Goal: Task Accomplishment & Management: Manage account settings

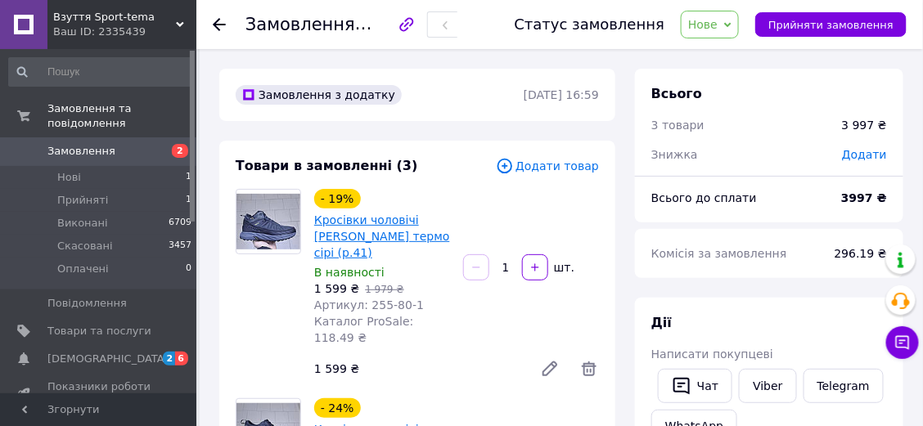
click at [345, 236] on link "Кросівки чоловічі [PERSON_NAME] термо сірі (р.41)" at bounding box center [382, 237] width 136 height 46
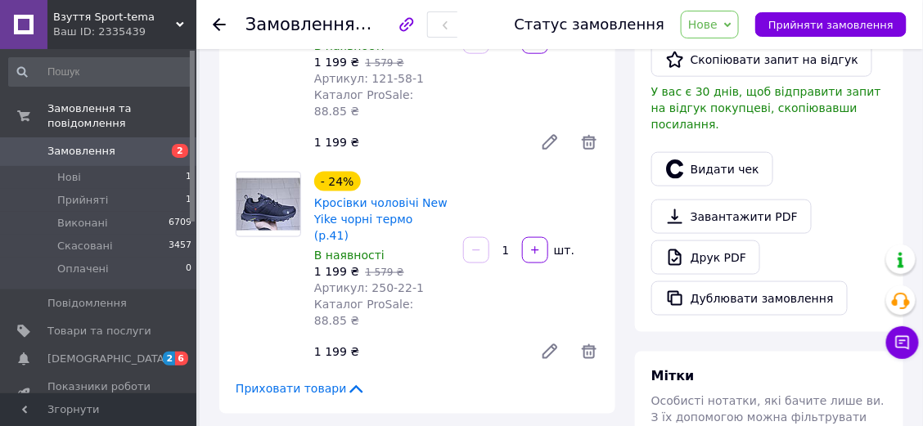
scroll to position [654, 0]
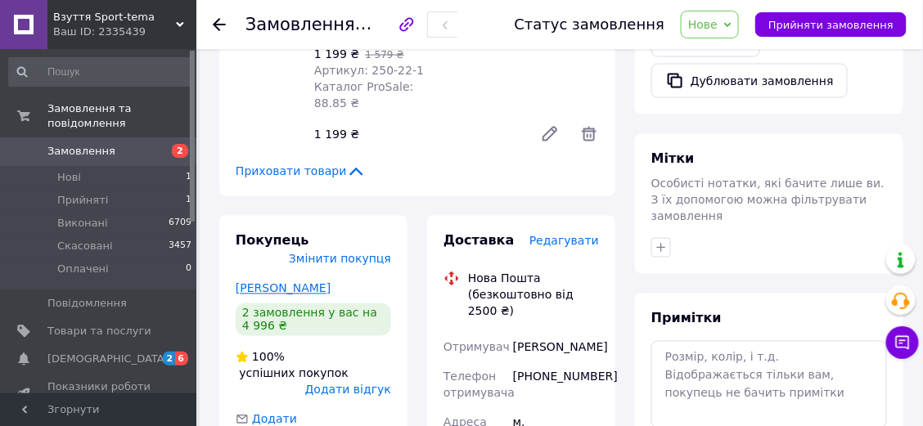
click at [262, 282] on link "[PERSON_NAME]" at bounding box center [283, 288] width 95 height 13
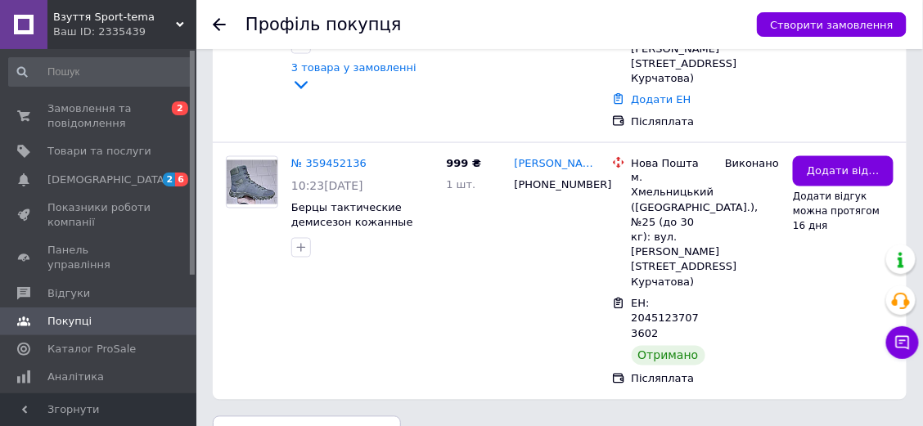
scroll to position [638, 0]
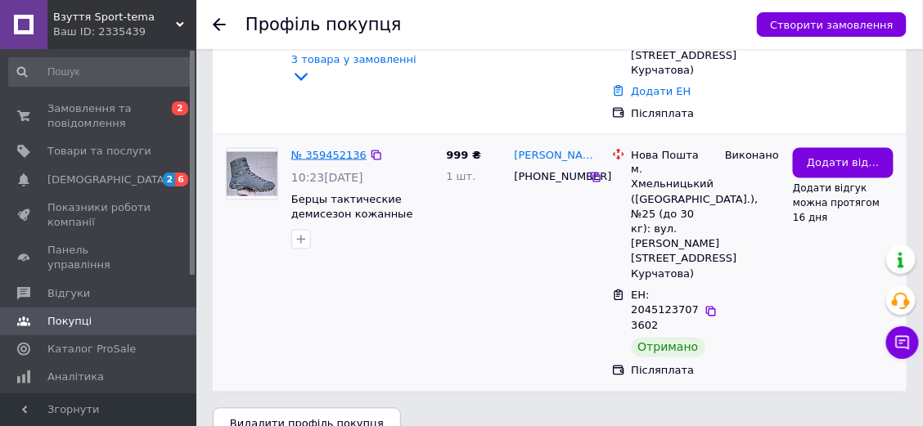
click at [334, 149] on link "№ 359452136" at bounding box center [328, 155] width 75 height 12
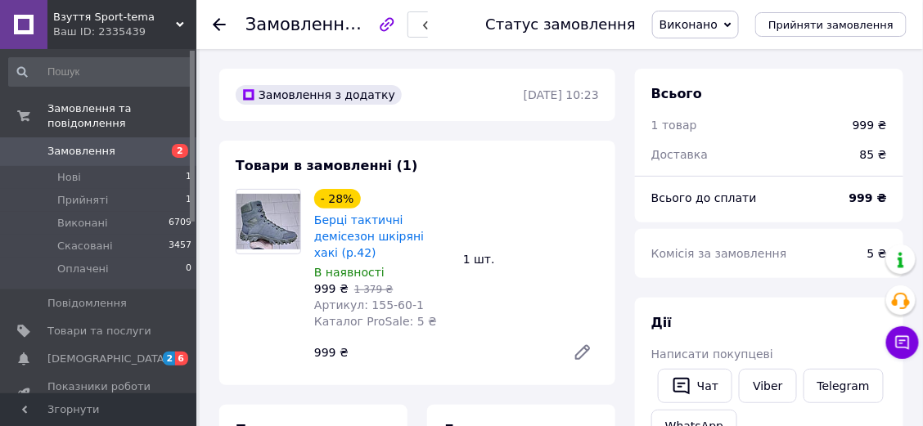
click at [218, 22] on icon at bounding box center [219, 24] width 13 height 13
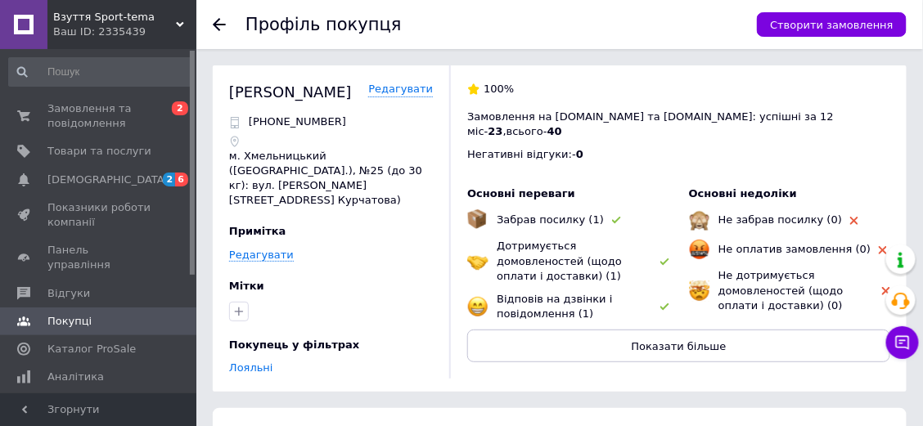
click at [218, 20] on use at bounding box center [219, 24] width 13 height 13
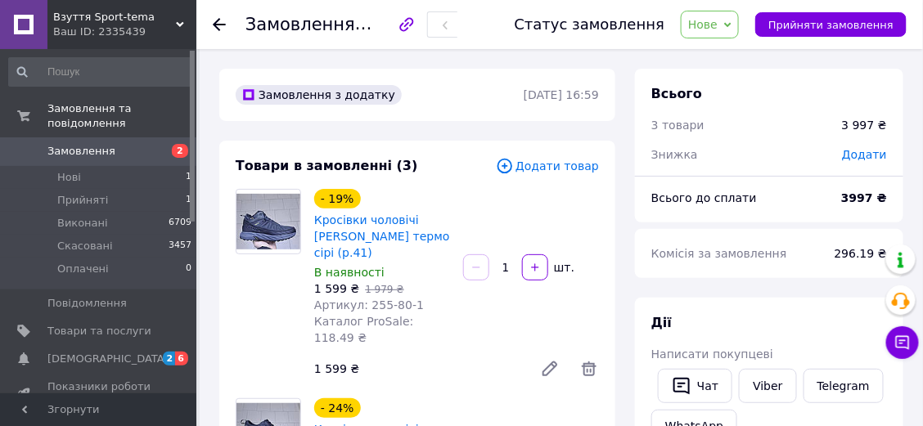
scroll to position [218, 0]
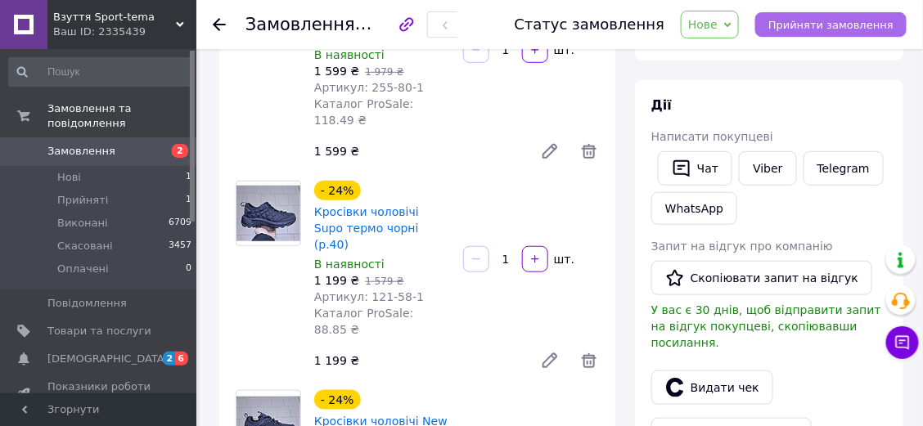
click at [822, 20] on span "Прийняти замовлення" at bounding box center [830, 25] width 125 height 12
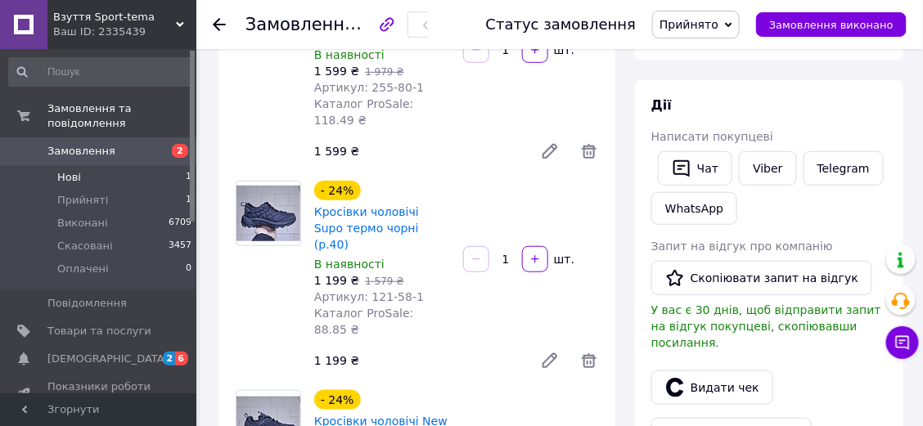
click at [74, 170] on span "Нові" at bounding box center [69, 177] width 24 height 15
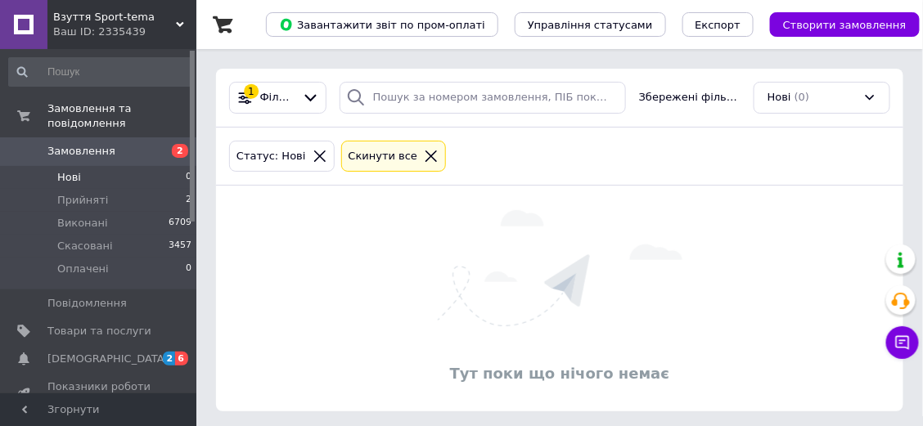
click at [424, 151] on icon at bounding box center [431, 156] width 15 height 15
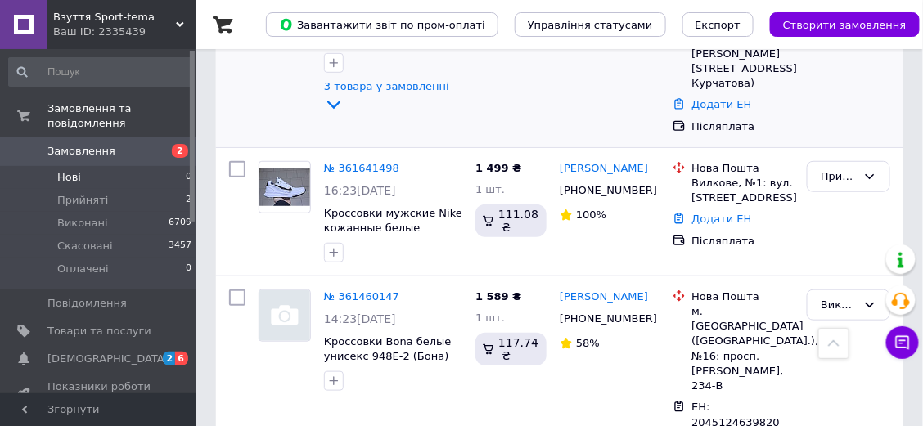
scroll to position [436, 0]
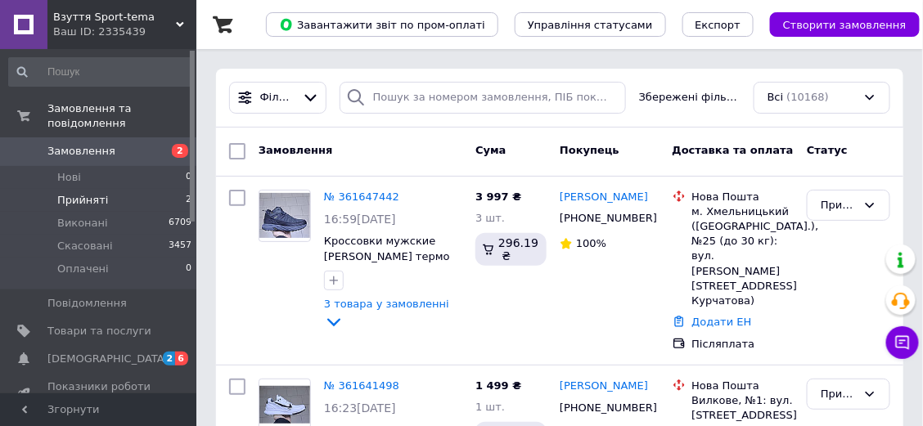
click at [92, 193] on span "Прийняті" at bounding box center [82, 200] width 51 height 15
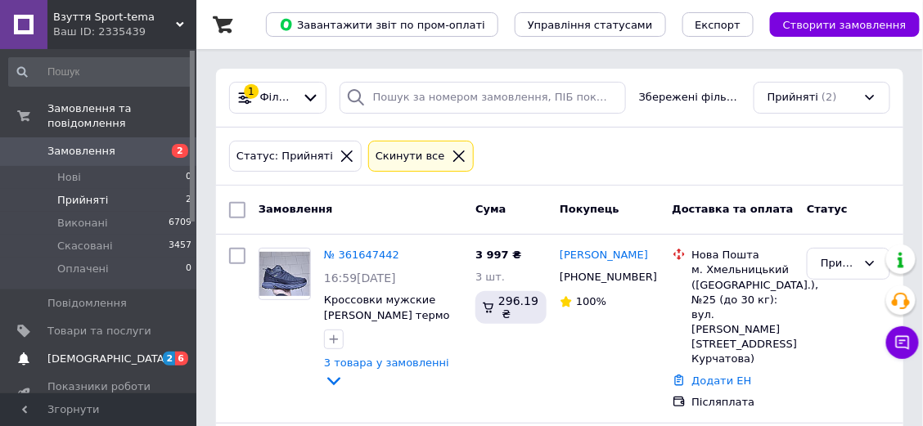
click at [110, 352] on span "[DEMOGRAPHIC_DATA]" at bounding box center [99, 359] width 104 height 15
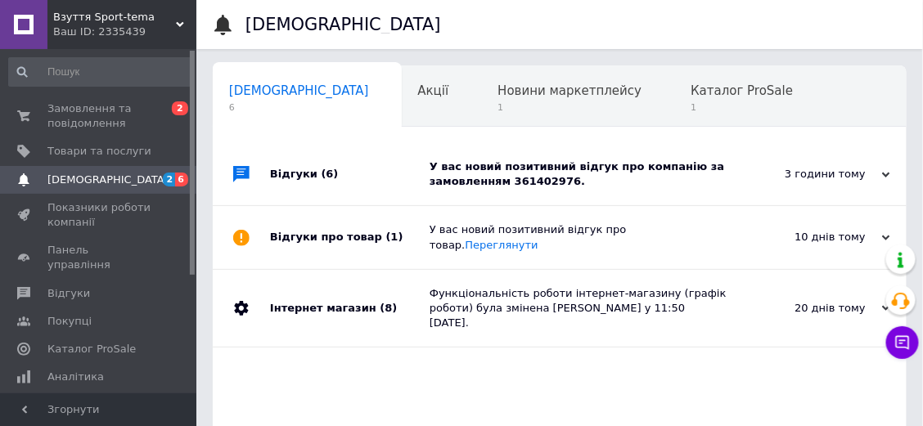
scroll to position [0, 8]
click at [489, 98] on span "Новини маркетплейсу" at bounding box center [561, 90] width 144 height 15
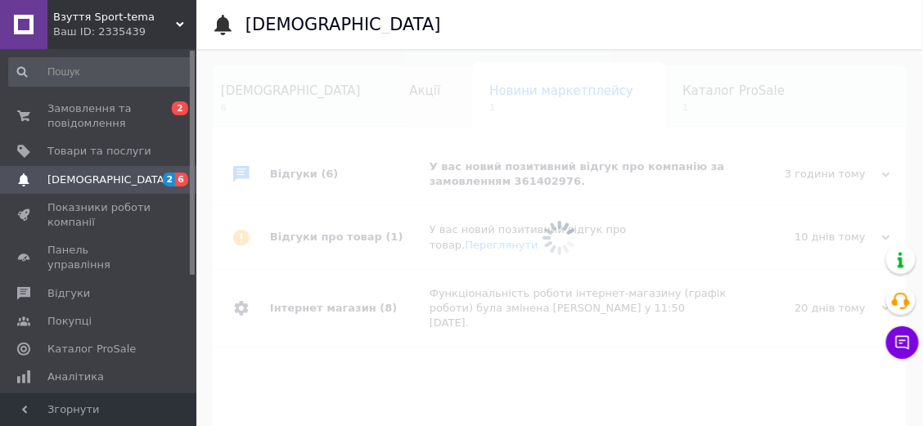
scroll to position [0, 115]
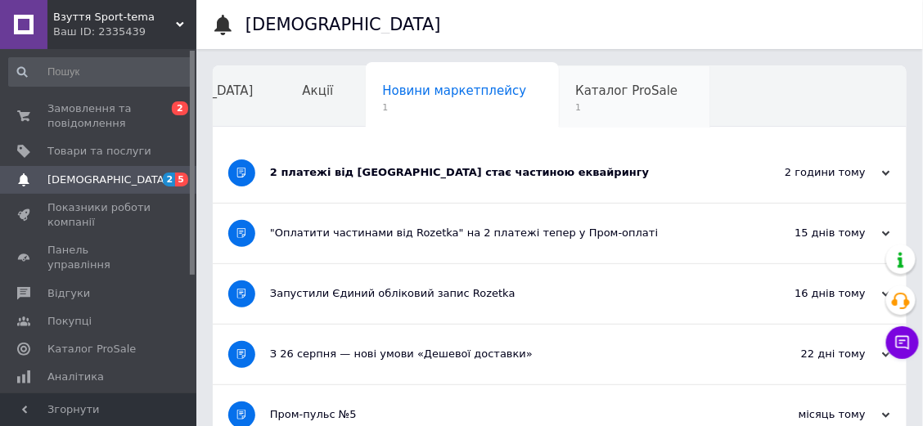
click at [575, 97] on span "Каталог ProSale" at bounding box center [626, 90] width 102 height 15
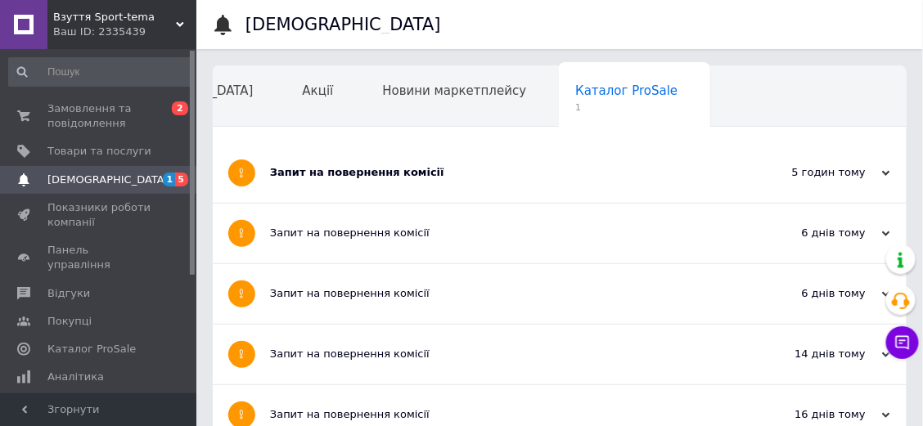
click at [345, 170] on div "Запит на повернення комісії" at bounding box center [498, 172] width 457 height 15
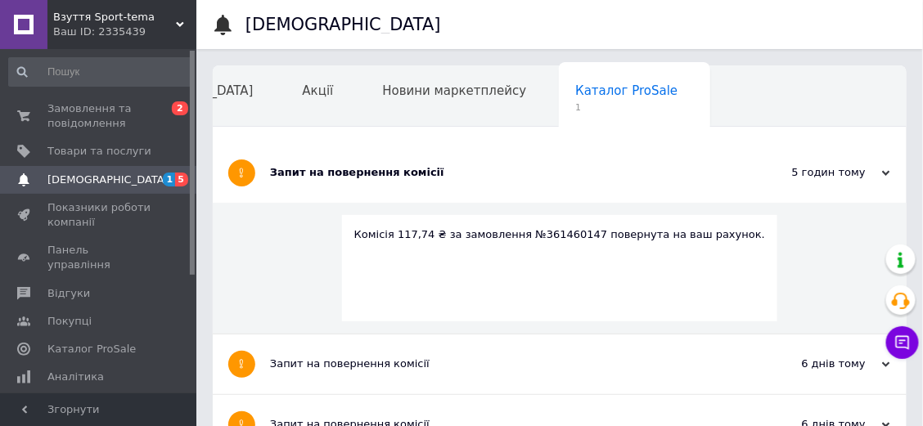
click at [345, 170] on div "Запит на повернення комісії" at bounding box center [498, 172] width 457 height 15
